Goal: Task Accomplishment & Management: Complete application form

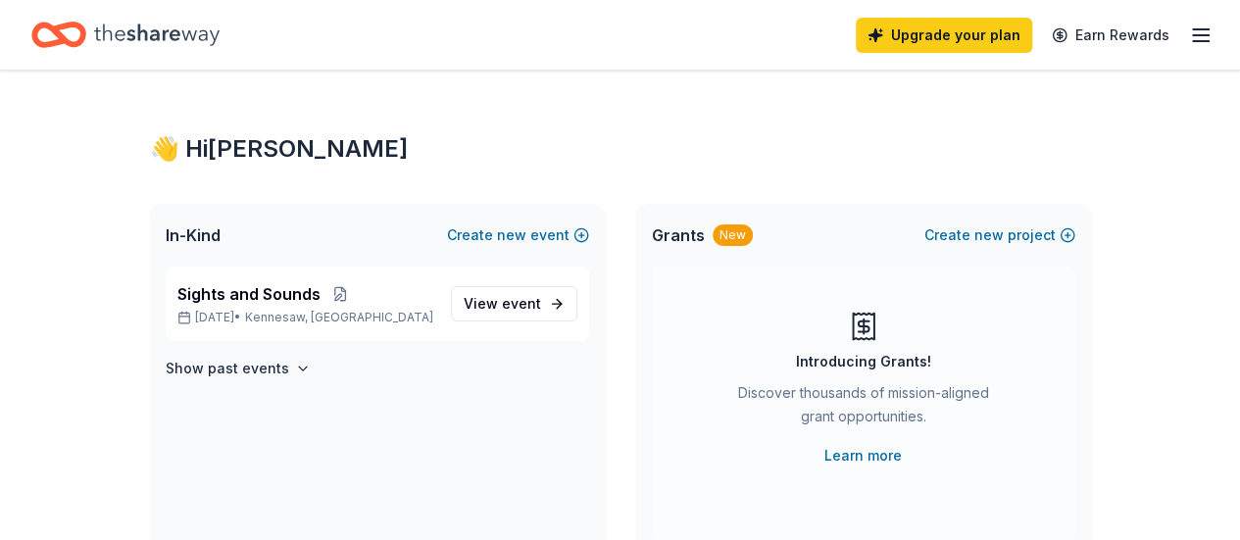
click at [180, 40] on icon "Home" at bounding box center [156, 35] width 125 height 40
click at [565, 306] on link "View event" at bounding box center [514, 303] width 126 height 35
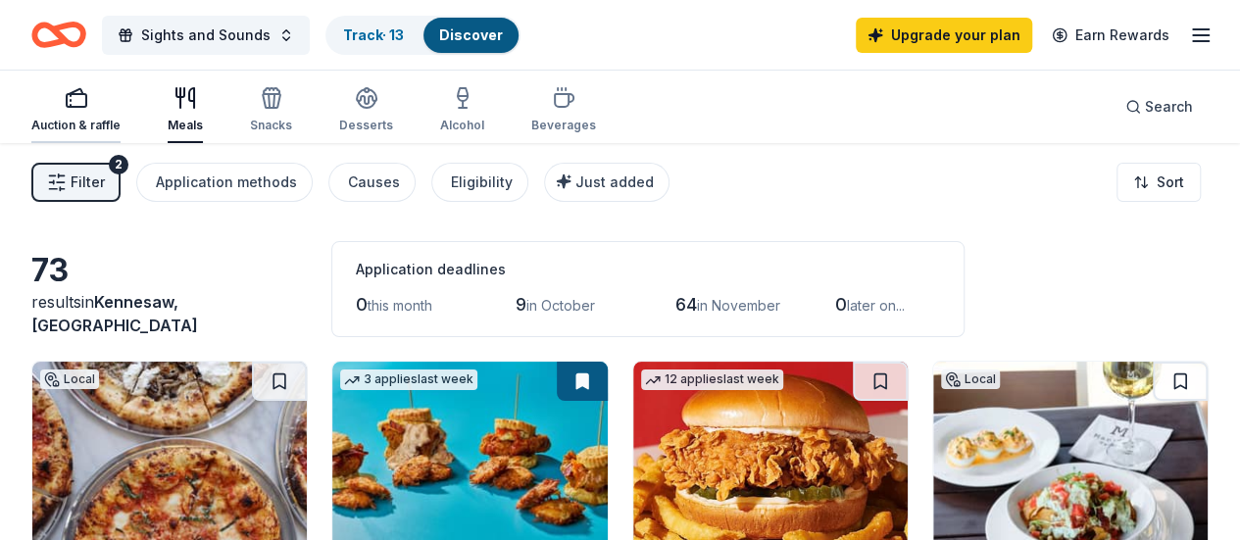
click at [86, 105] on rect "button" at bounding box center [77, 100] width 20 height 13
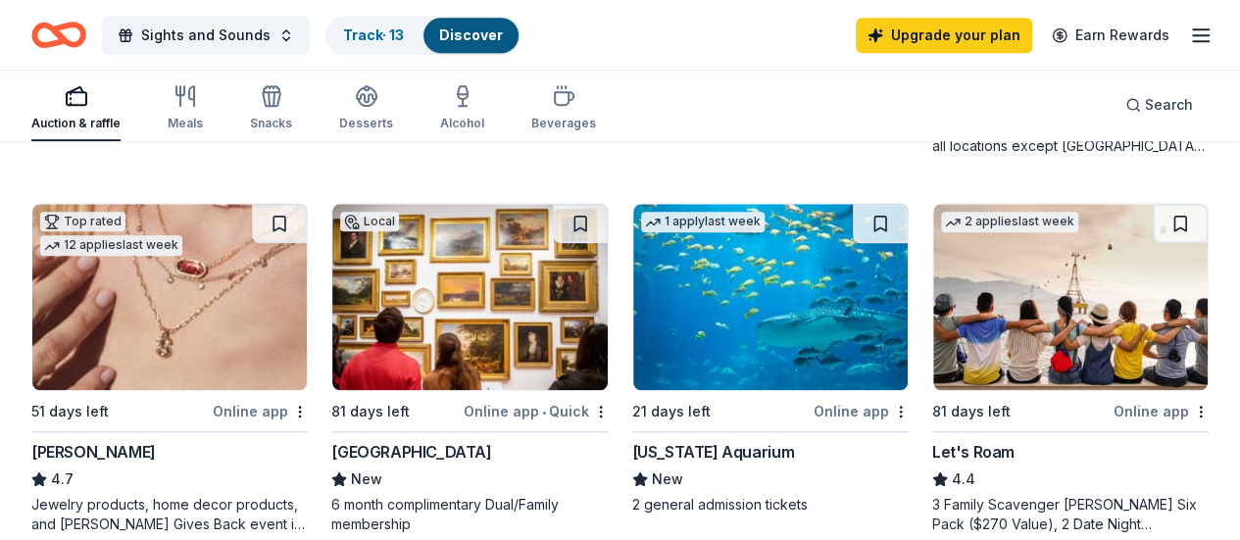
scroll to position [906, 0]
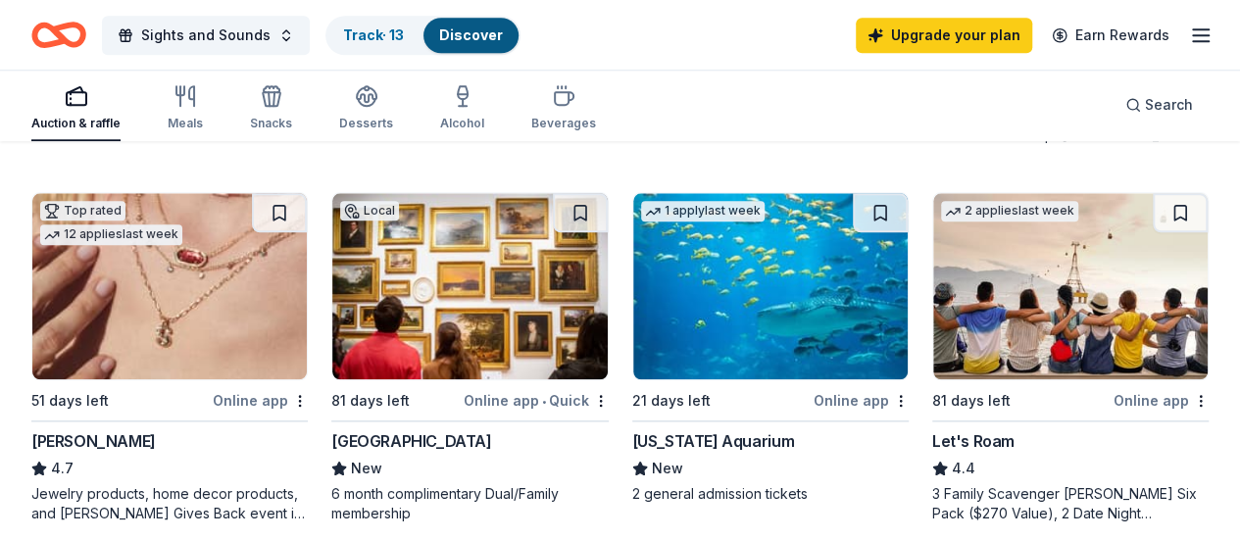
click at [632, 431] on div "[US_STATE] Aquarium" at bounding box center [713, 441] width 162 height 24
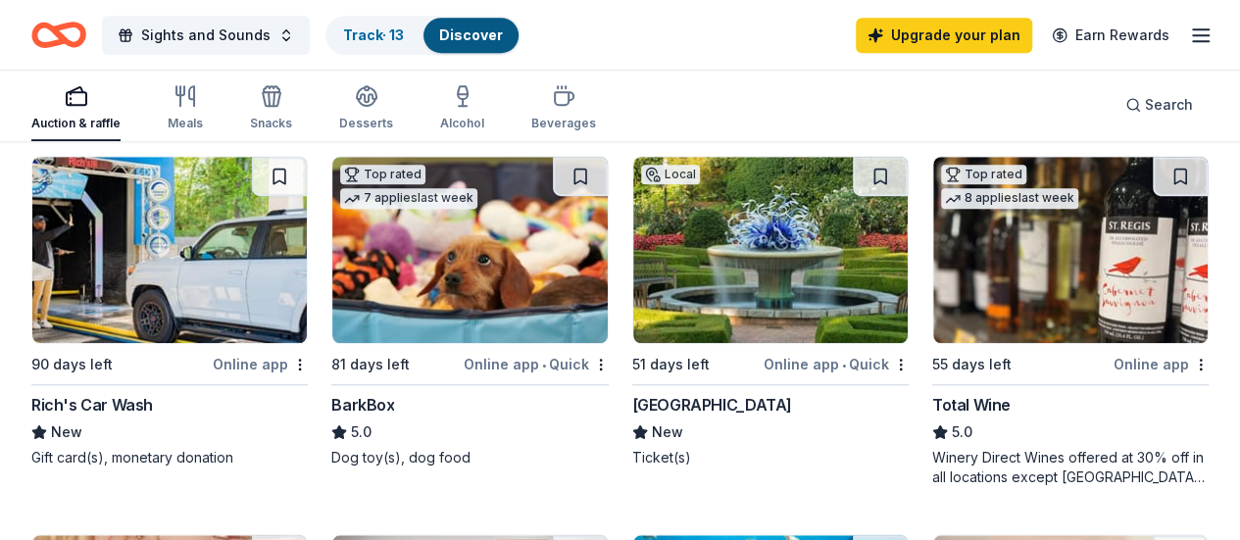
scroll to position [533, 0]
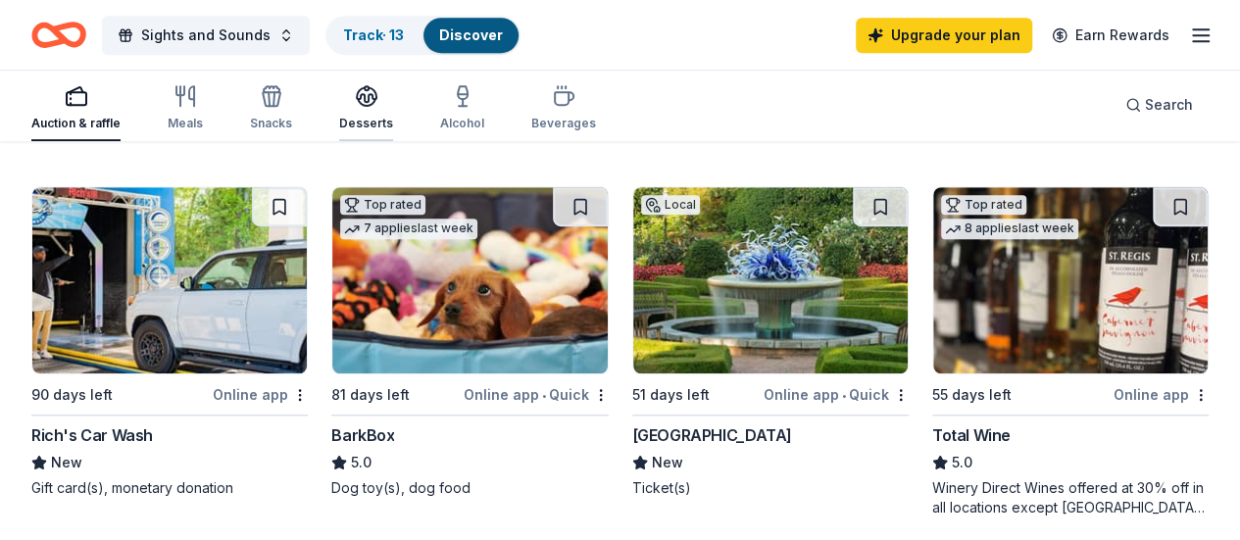
click at [392, 97] on div "button" at bounding box center [366, 96] width 54 height 24
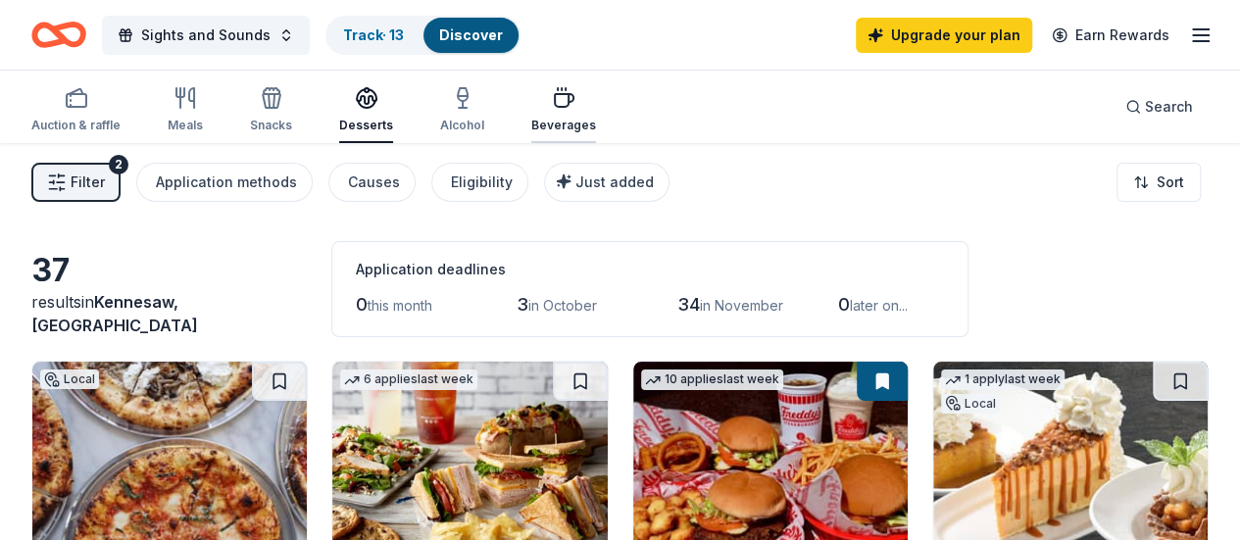
click at [567, 94] on icon "button" at bounding box center [564, 100] width 19 height 13
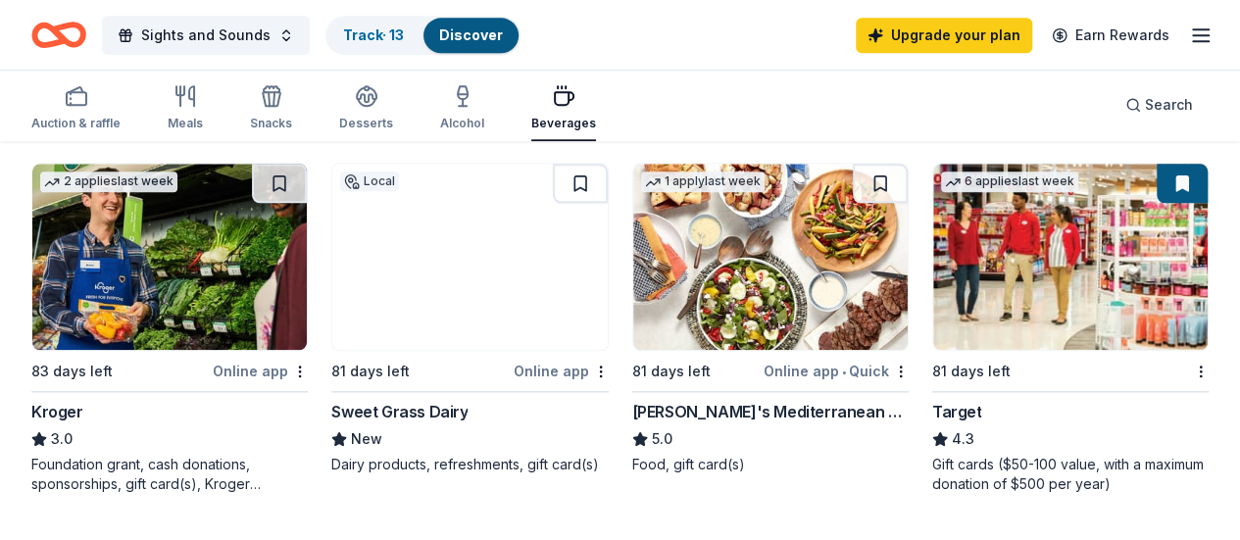
scroll to position [996, 0]
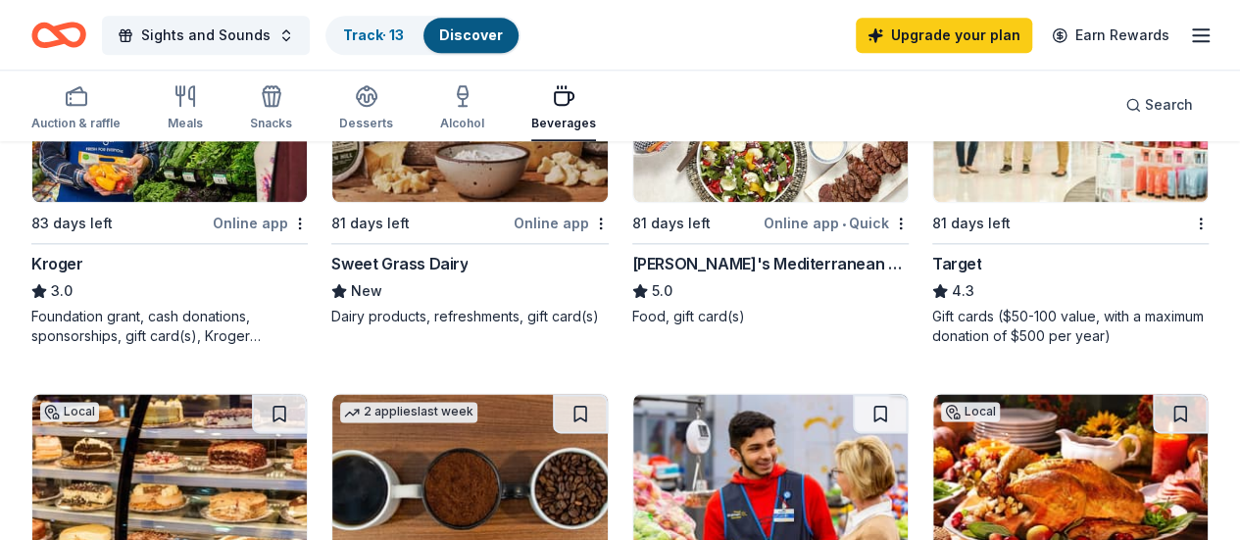
scroll to position [1031, 0]
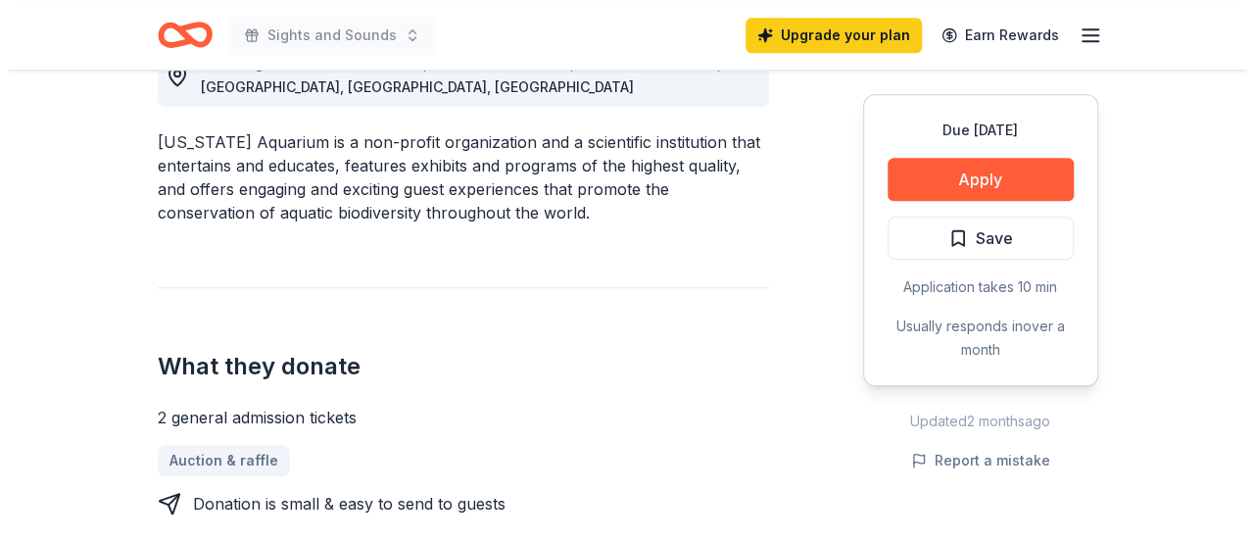
scroll to position [591, 0]
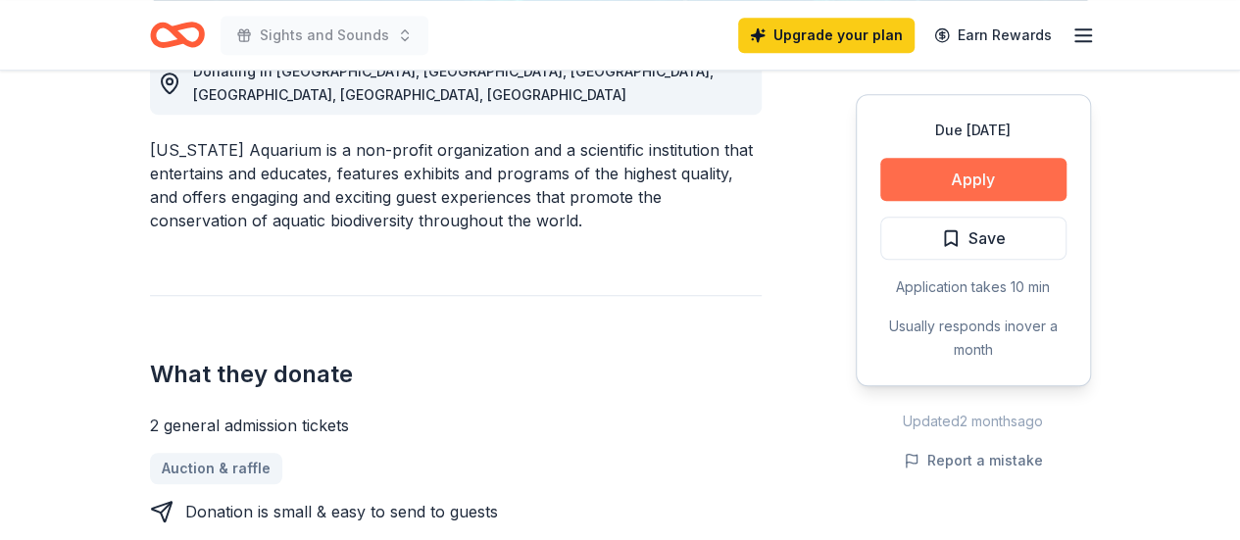
click at [957, 172] on button "Apply" at bounding box center [973, 179] width 186 height 43
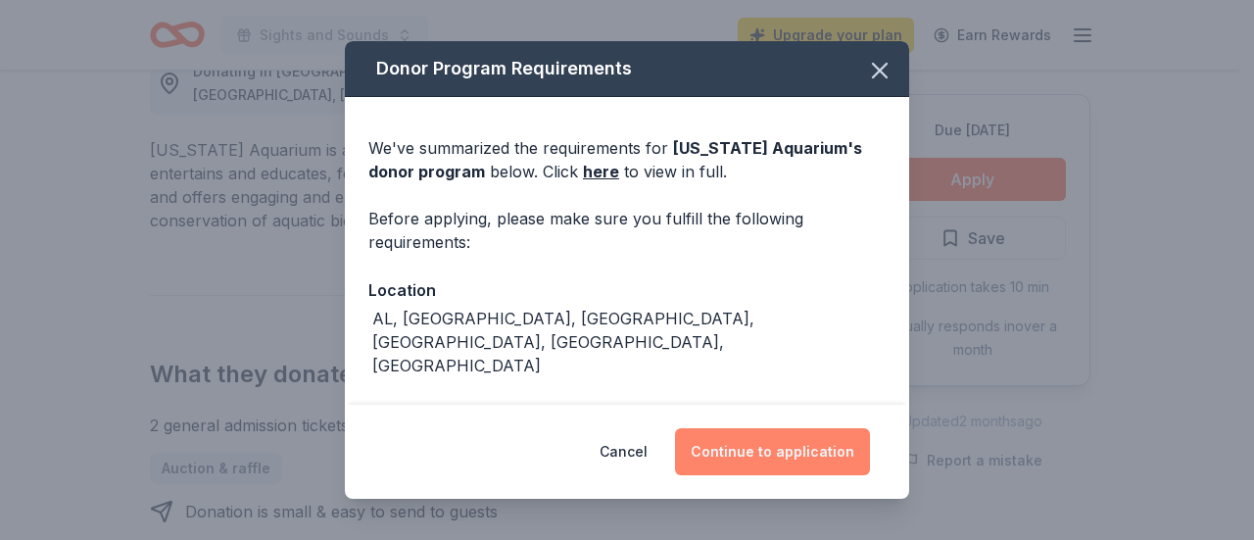
click at [751, 441] on button "Continue to application" at bounding box center [772, 451] width 195 height 47
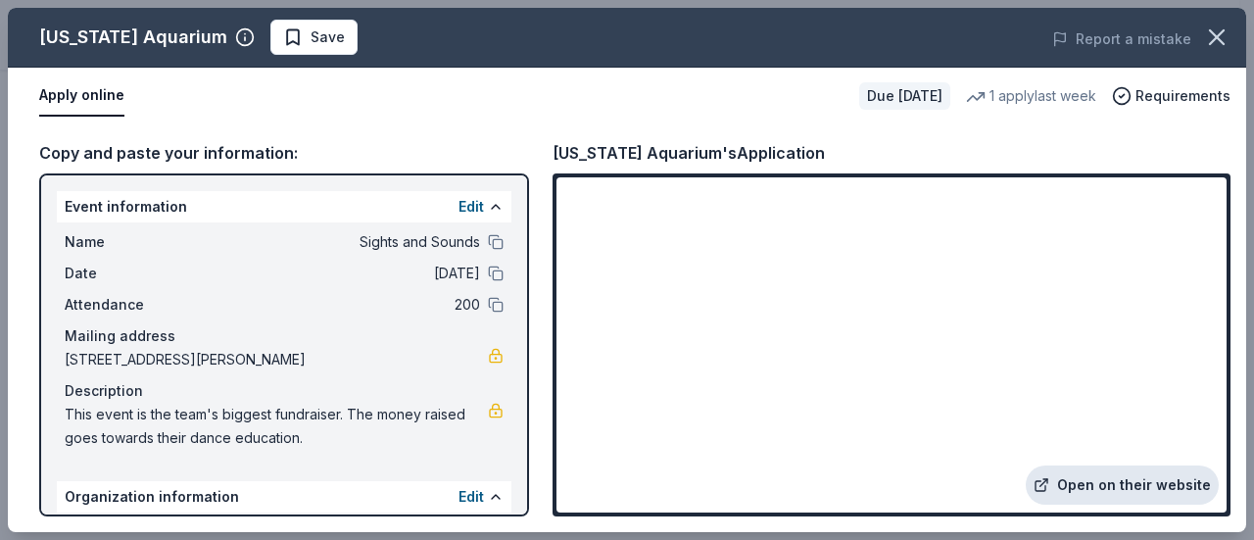
click at [1209, 501] on link "Open on their website" at bounding box center [1122, 485] width 193 height 39
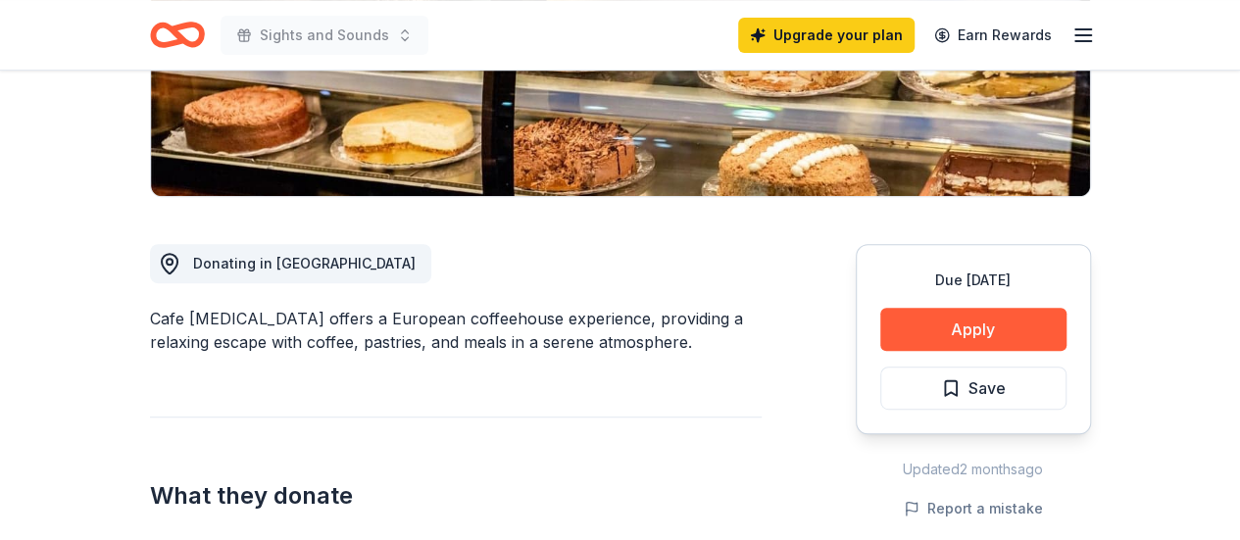
scroll to position [384, 0]
